Goal: Information Seeking & Learning: Find specific fact

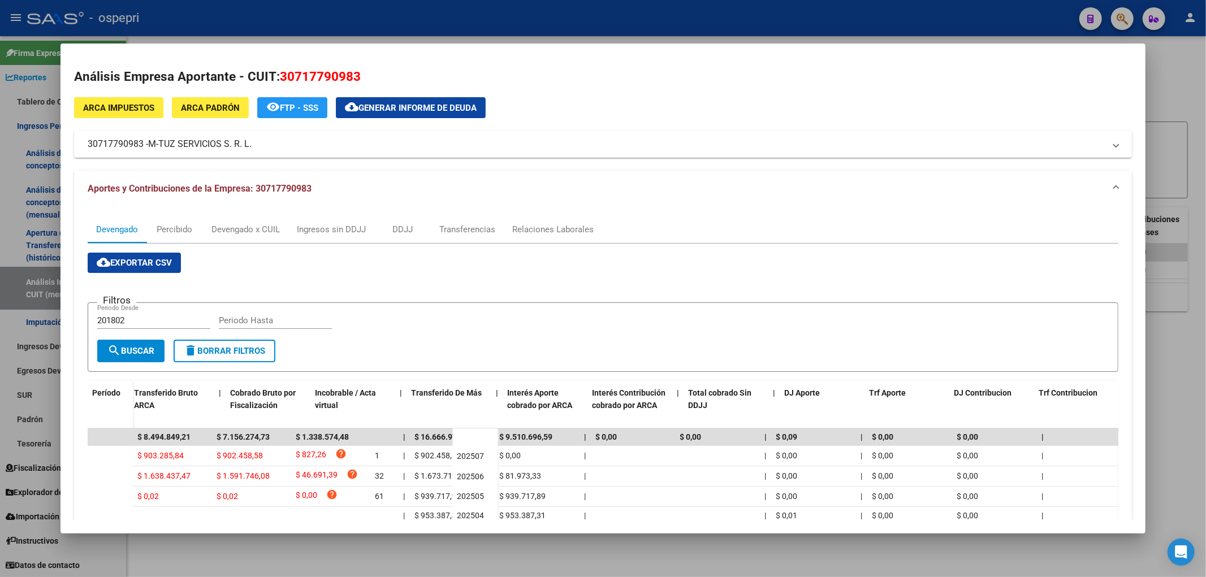
scroll to position [0, 365]
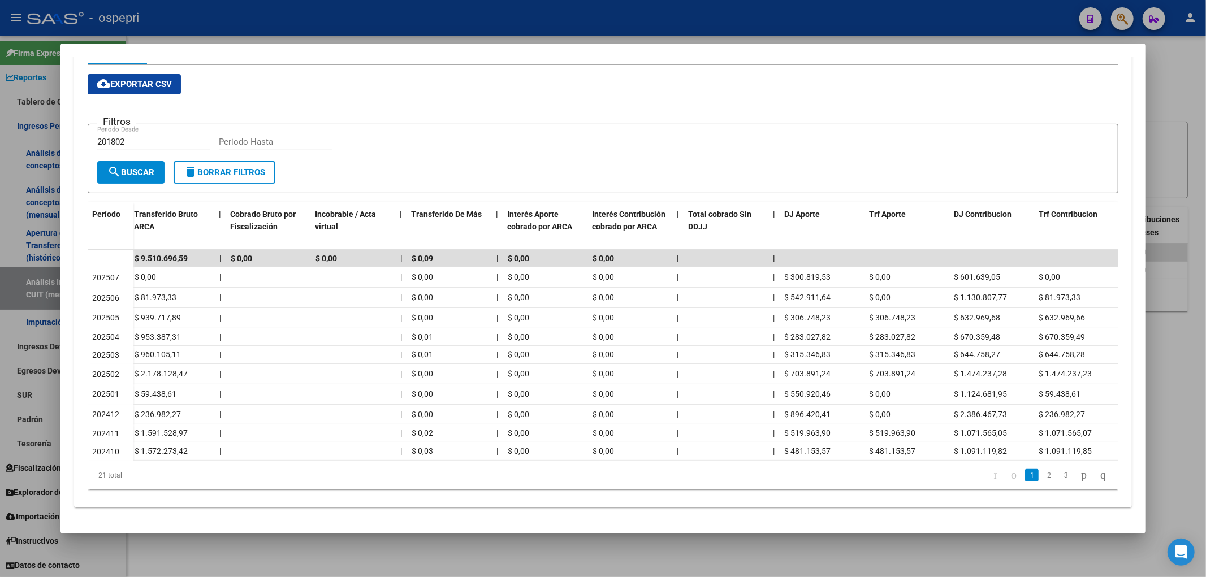
click at [1151, 96] on div at bounding box center [603, 288] width 1206 height 577
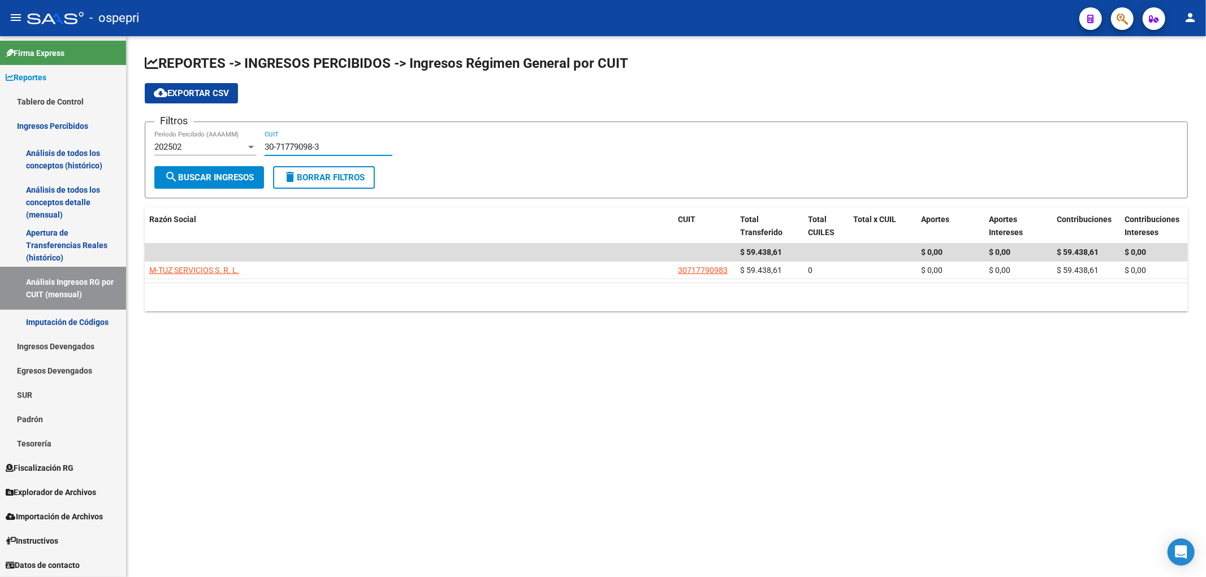
drag, startPoint x: 337, startPoint y: 145, endPoint x: 2, endPoint y: 184, distance: 336.9
click at [2, 184] on mat-sidenav-container "Firma Express Reportes Tablero de Control Ingresos Percibidos Análisis de todos…" at bounding box center [603, 306] width 1206 height 541
paste input "521171-4"
type input "30-71521171-4"
click at [185, 185] on button "search Buscar Ingresos" at bounding box center [209, 177] width 110 height 23
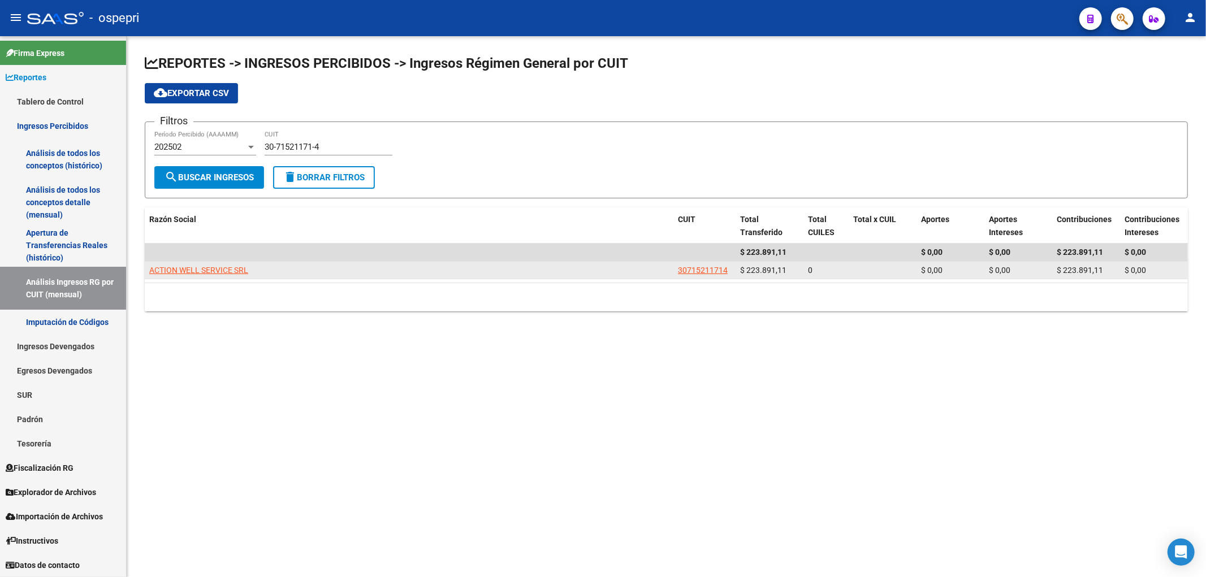
click at [184, 264] on app-link-go-to "ACTION WELL SERVICE SRL" at bounding box center [198, 270] width 99 height 13
click at [222, 262] on datatable-body-cell "ACTION WELL SERVICE SRL" at bounding box center [409, 271] width 529 height 18
click at [224, 271] on span "ACTION WELL SERVICE SRL" at bounding box center [198, 270] width 99 height 9
type textarea "30715211714"
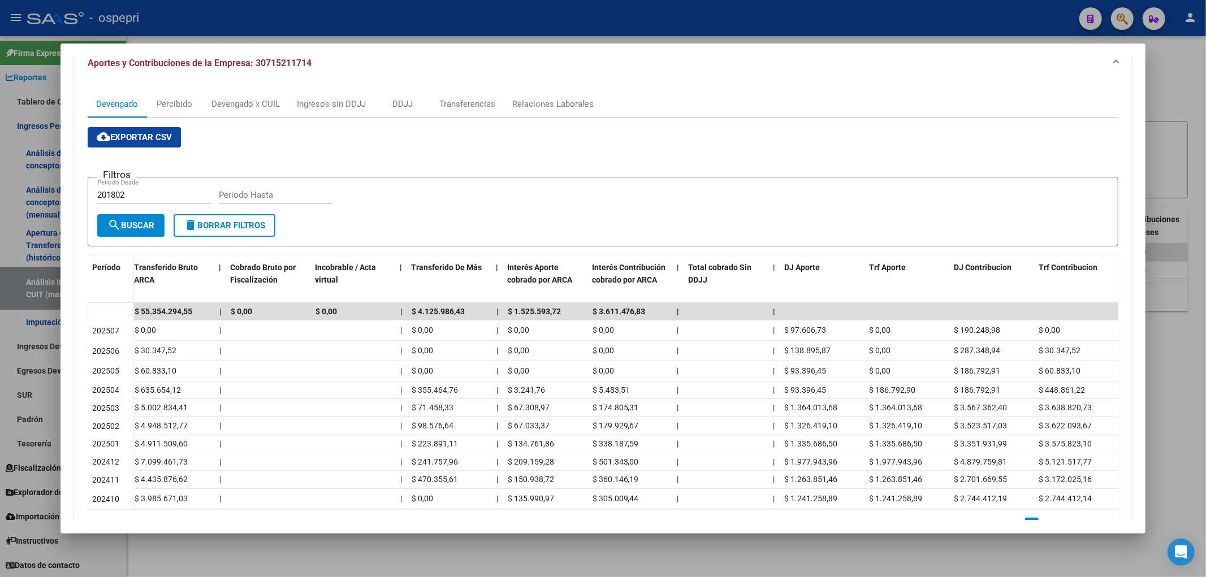
scroll to position [0, 0]
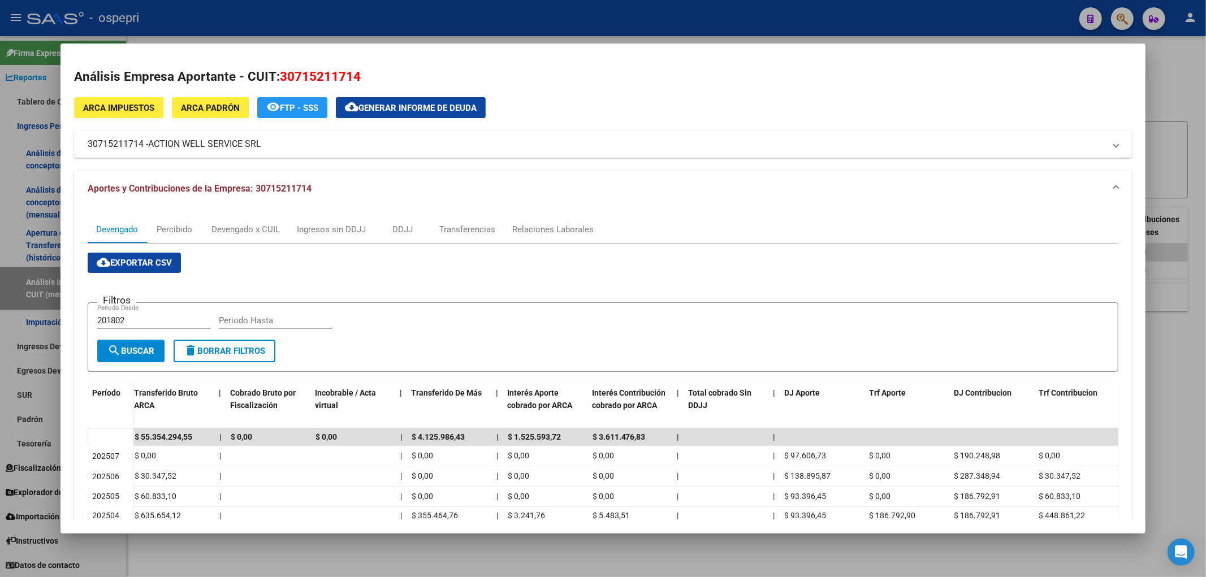
click at [1194, 76] on div at bounding box center [603, 288] width 1206 height 577
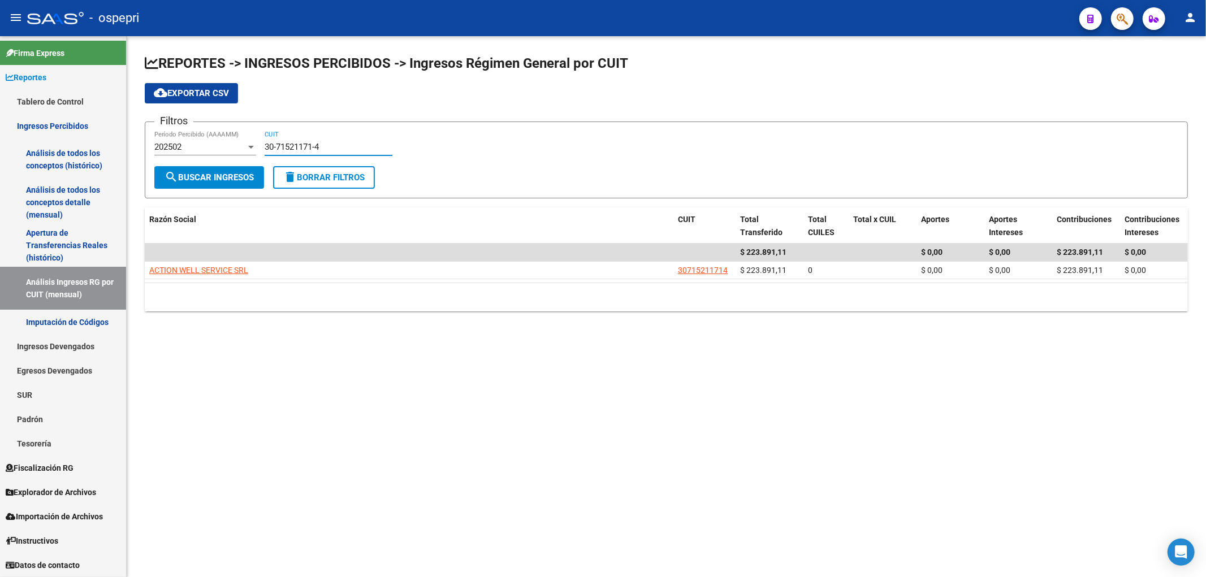
click at [295, 149] on input "30-71521171-4" at bounding box center [329, 147] width 128 height 10
drag, startPoint x: 341, startPoint y: 141, endPoint x: 233, endPoint y: 148, distance: 108.2
click at [233, 148] on div "Filtros 202502 Período Percibido (AAAAMM) 30-71521171-4 CUIT" at bounding box center [666, 148] width 1024 height 35
drag, startPoint x: 329, startPoint y: 151, endPoint x: 187, endPoint y: 150, distance: 142.5
click at [187, 150] on div "Filtros 202502 Período Percibido (AAAAMM) 30-71521171-4 CUIT" at bounding box center [666, 148] width 1024 height 35
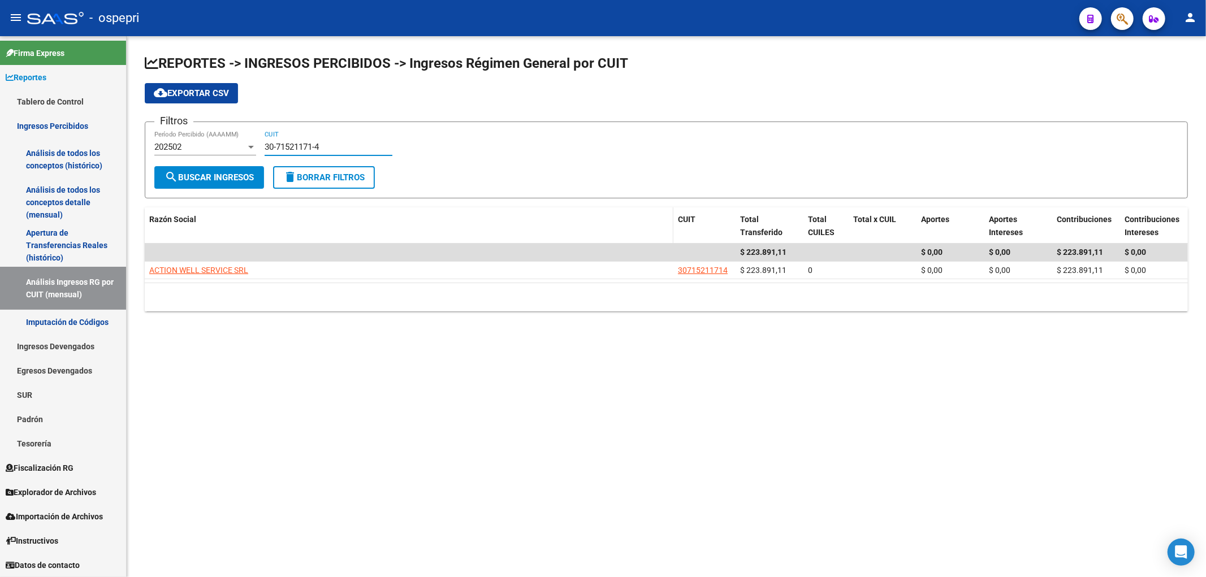
paste input "776188-6"
type input "30-71776188-6"
click at [240, 167] on button "search Buscar Ingresos" at bounding box center [209, 177] width 110 height 23
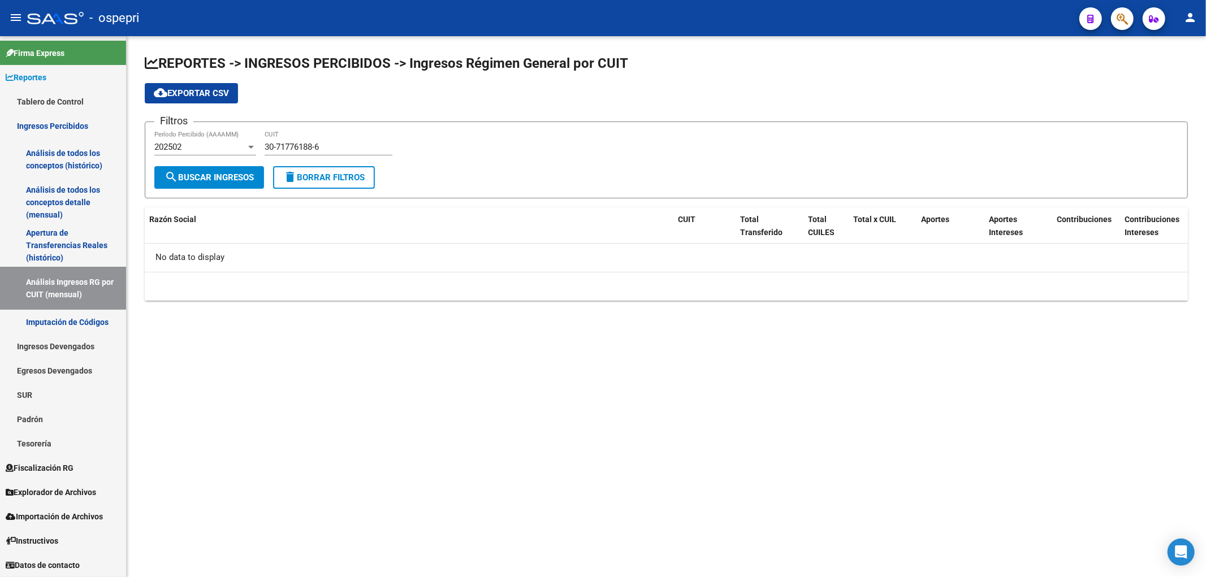
click at [217, 147] on div "202502" at bounding box center [200, 147] width 92 height 10
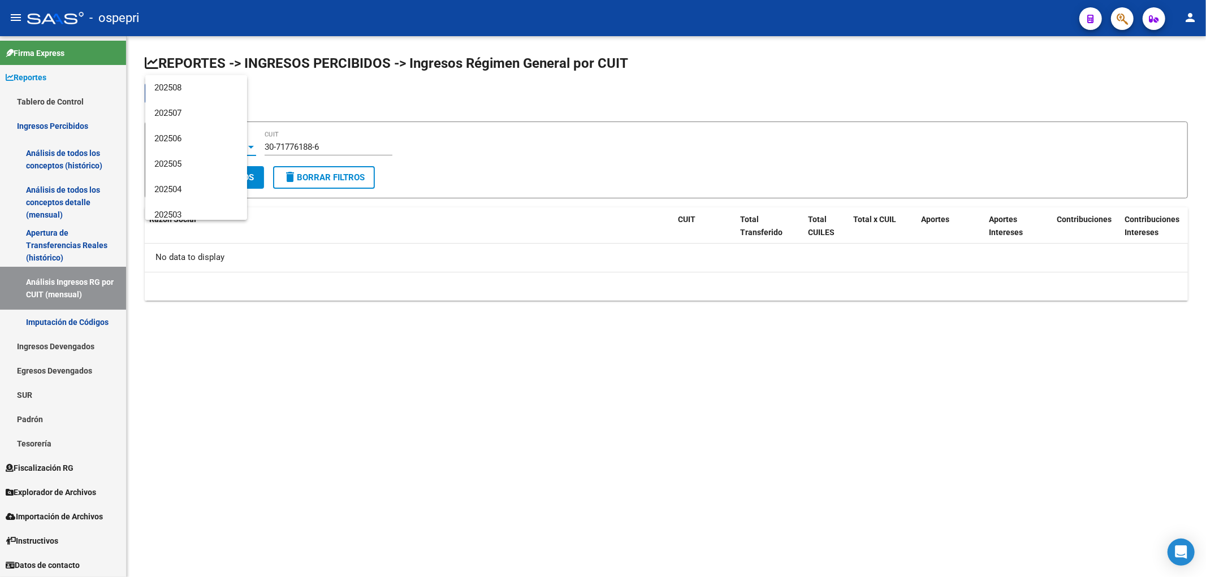
scroll to position [93, 0]
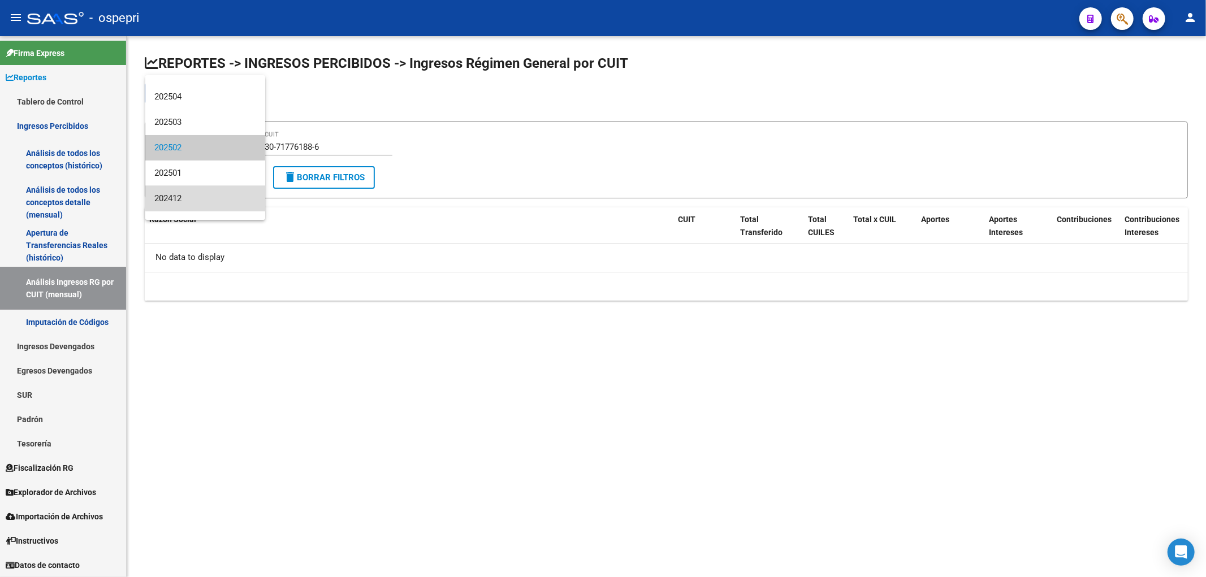
click at [217, 191] on span "202412" at bounding box center [205, 198] width 102 height 25
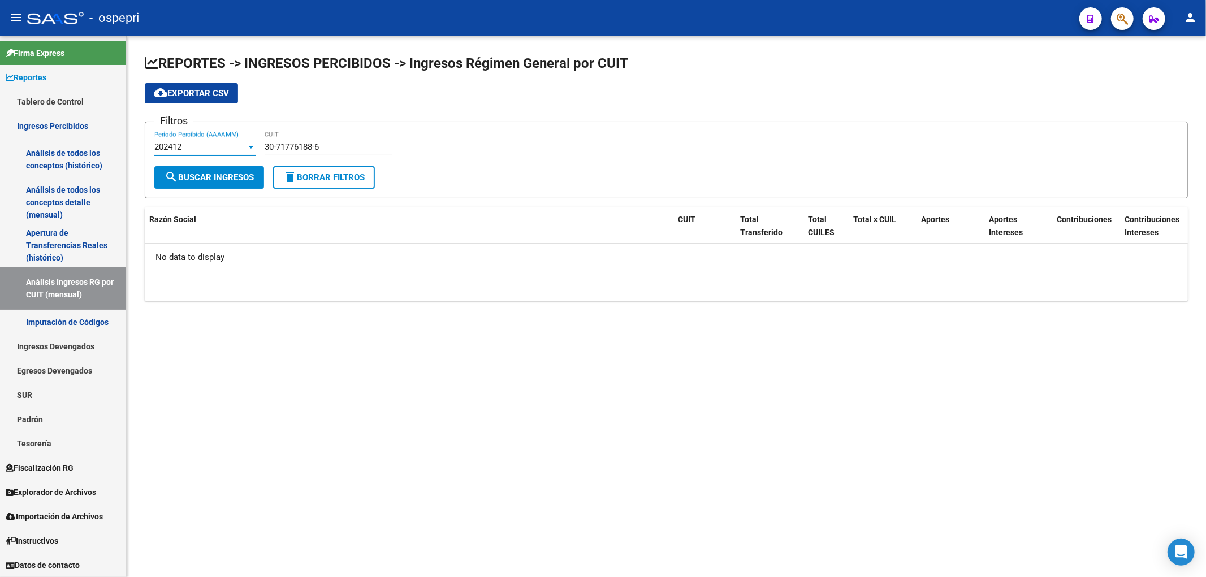
click at [187, 152] on div "202412" at bounding box center [200, 147] width 92 height 10
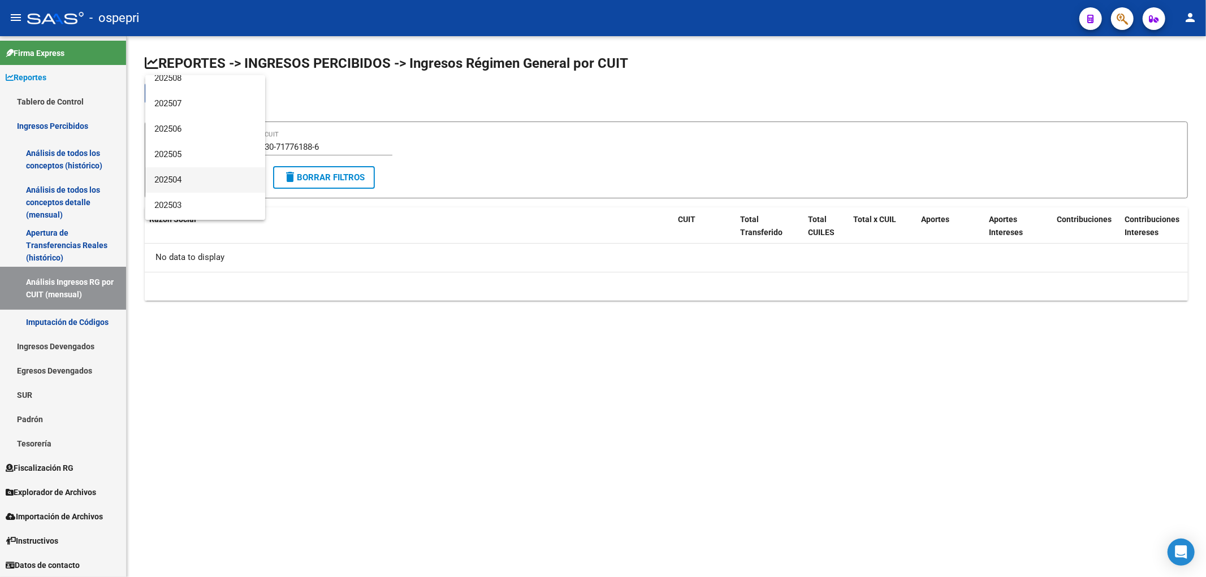
scroll to position [0, 0]
click at [198, 148] on span "202506" at bounding box center [205, 138] width 102 height 25
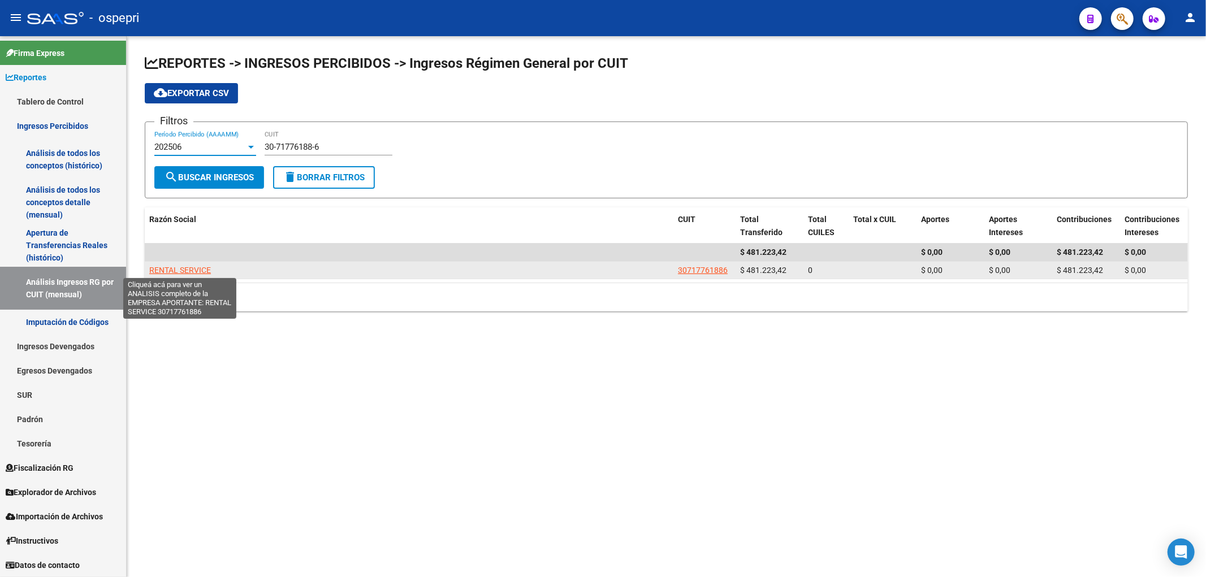
click at [193, 267] on span "RENTAL SERVICE" at bounding box center [180, 270] width 62 height 9
type textarea "30717761886"
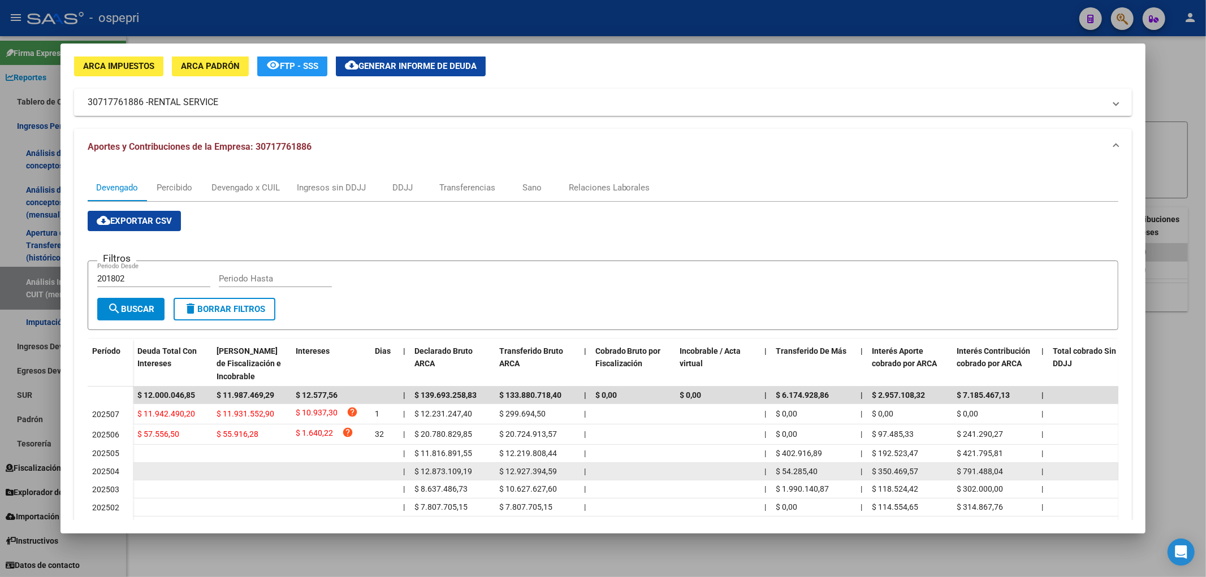
scroll to position [126, 0]
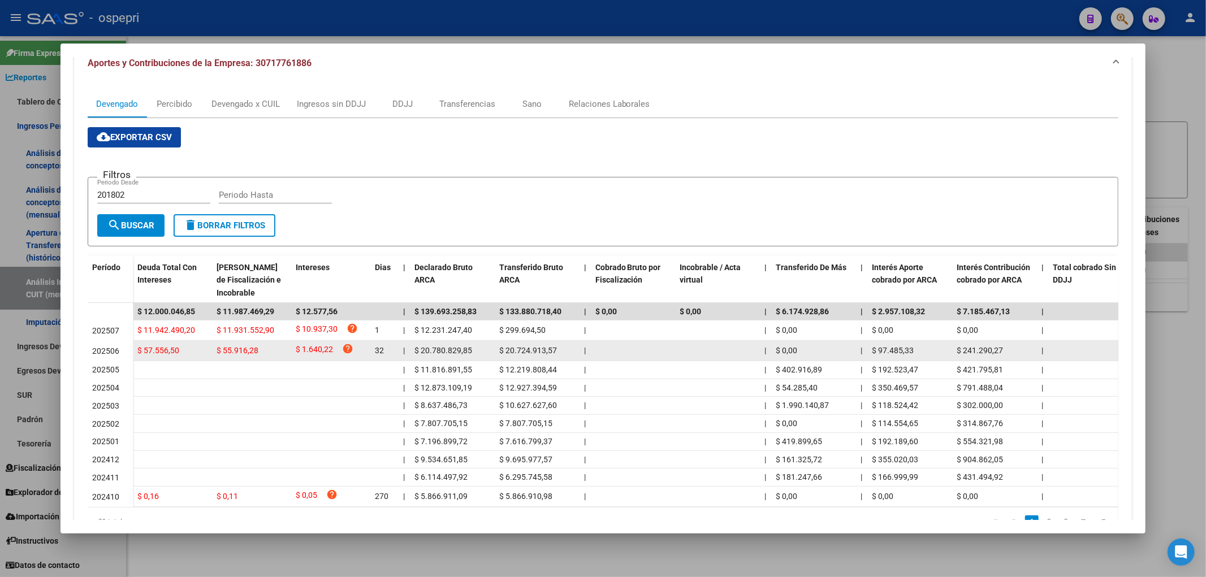
click at [539, 352] on span "$ 20.724.913,57" at bounding box center [528, 350] width 58 height 9
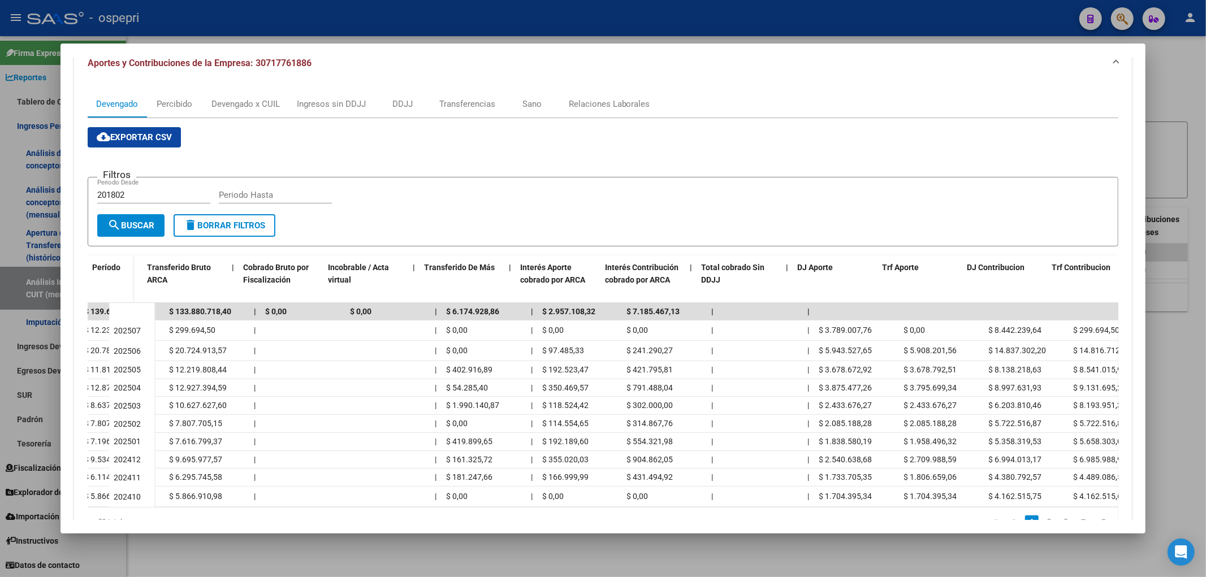
scroll to position [0, 365]
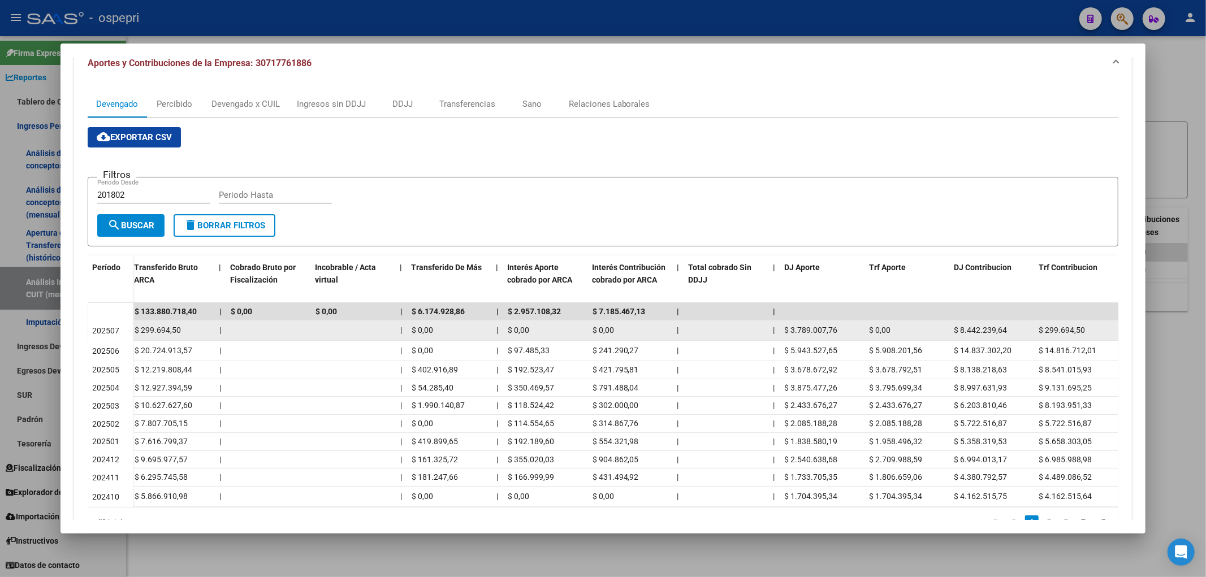
click at [817, 334] on span "$ 3.789.007,76" at bounding box center [811, 330] width 53 height 9
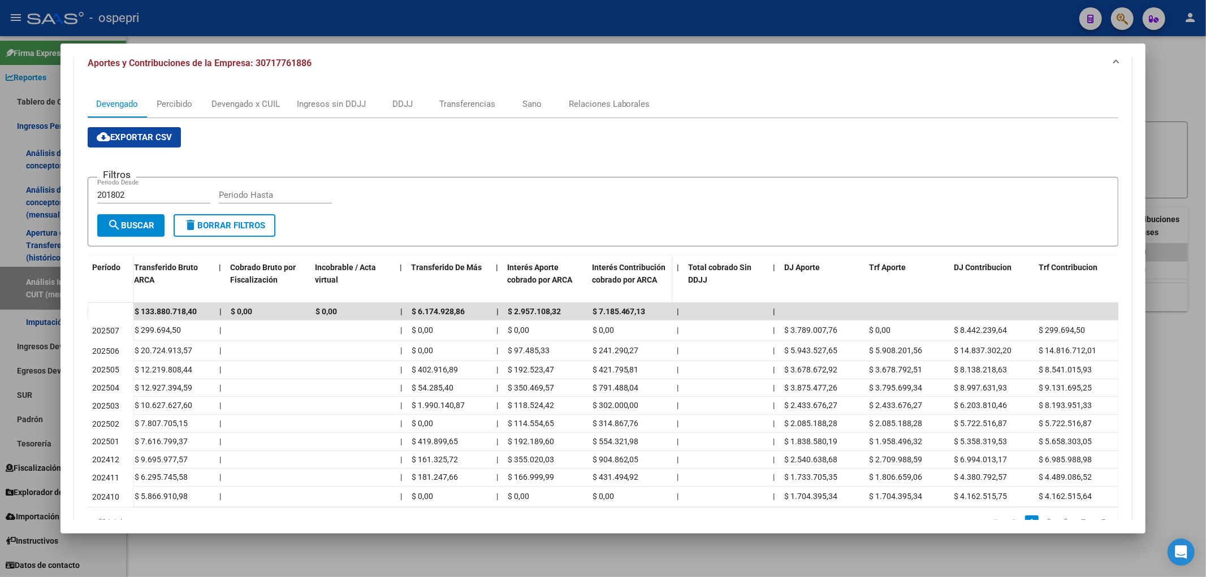
copy span "3.789.007,76"
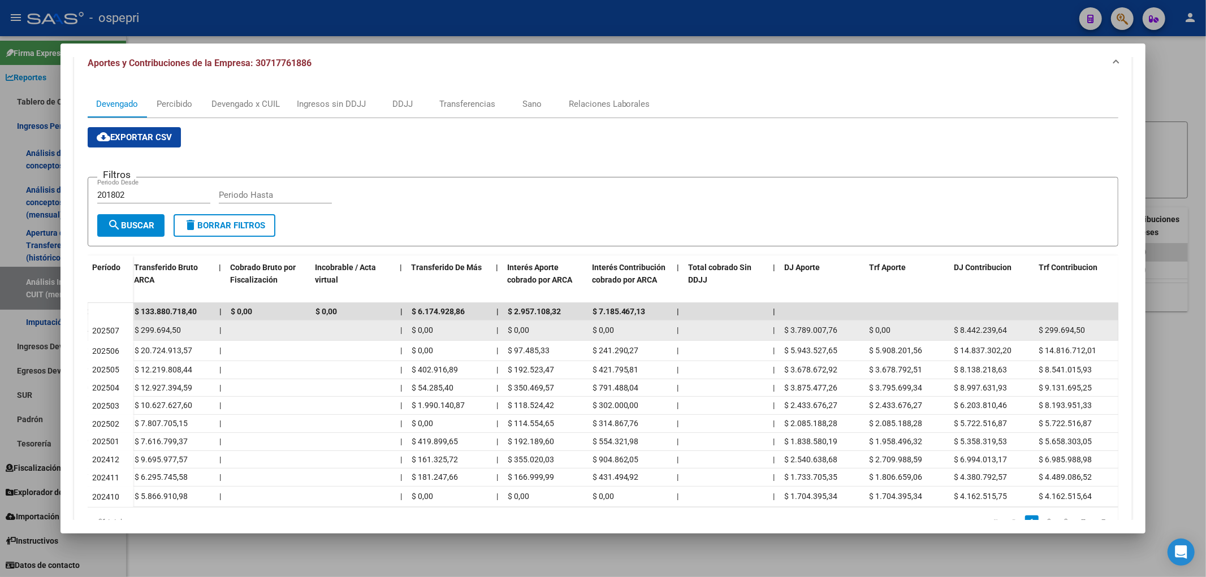
click at [970, 326] on span "$ 8.442.239,64" at bounding box center [980, 330] width 53 height 9
click at [971, 326] on span "$ 8.442.239,64" at bounding box center [980, 330] width 53 height 9
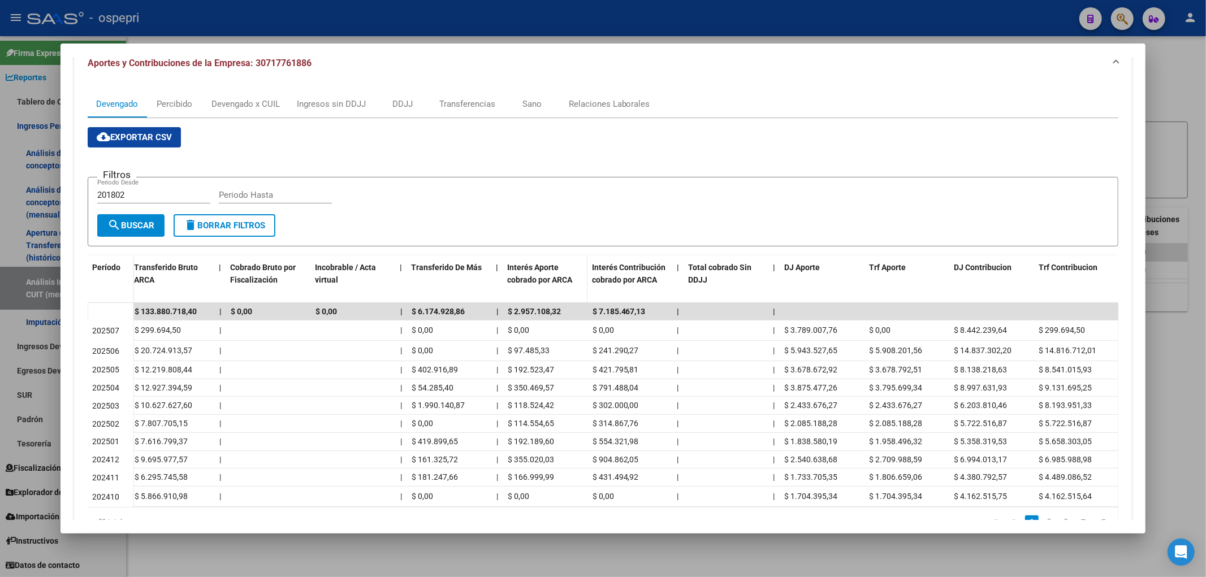
copy span "8.442.239,64"
